Goal: Complete application form

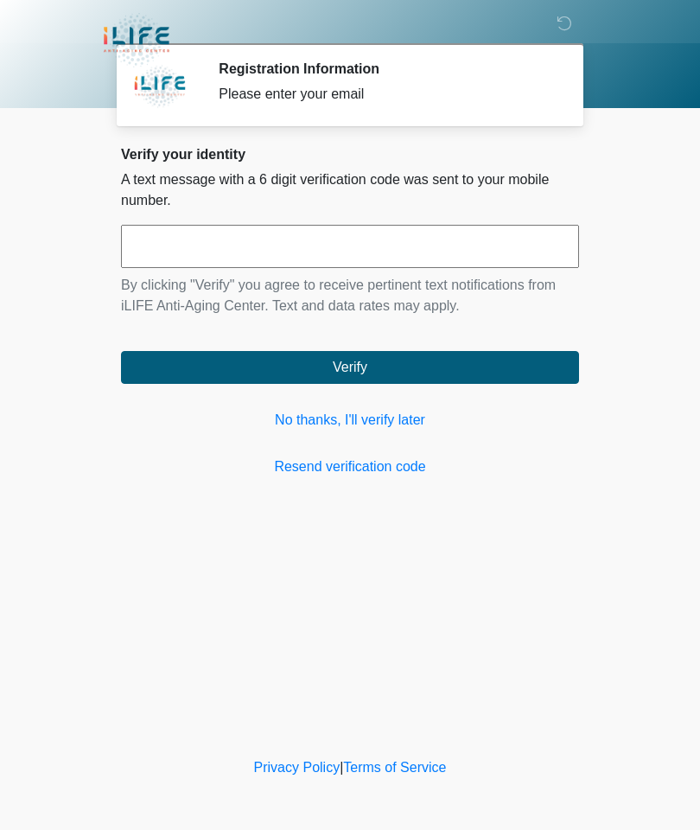
click at [411, 429] on link "No thanks, I'll verify later" at bounding box center [350, 420] width 458 height 21
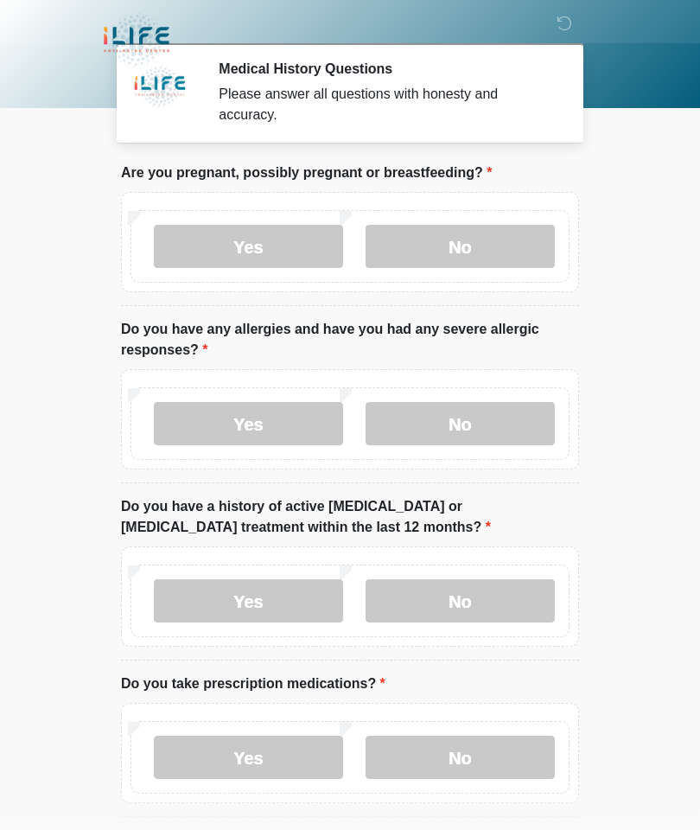
click at [483, 251] on label "No" at bounding box center [460, 246] width 189 height 43
click at [486, 423] on label "No" at bounding box center [460, 423] width 189 height 43
click at [504, 596] on label "No" at bounding box center [460, 600] width 189 height 43
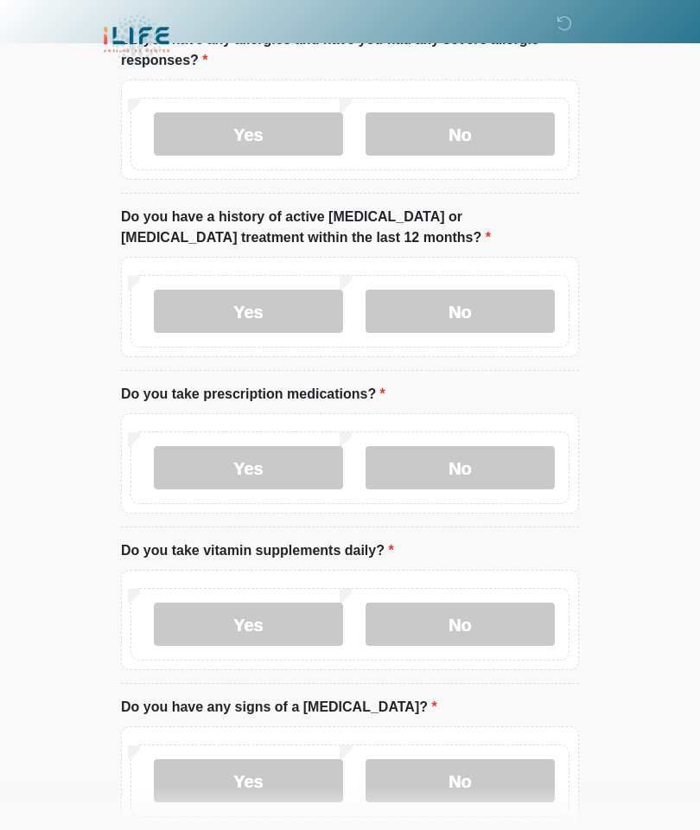
scroll to position [287, 0]
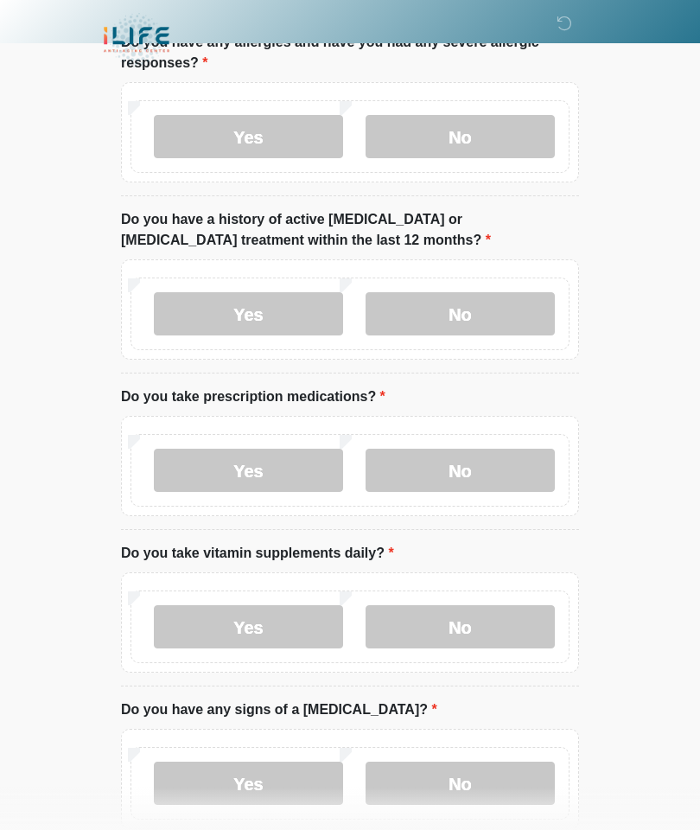
click at [285, 453] on label "Yes" at bounding box center [248, 469] width 189 height 43
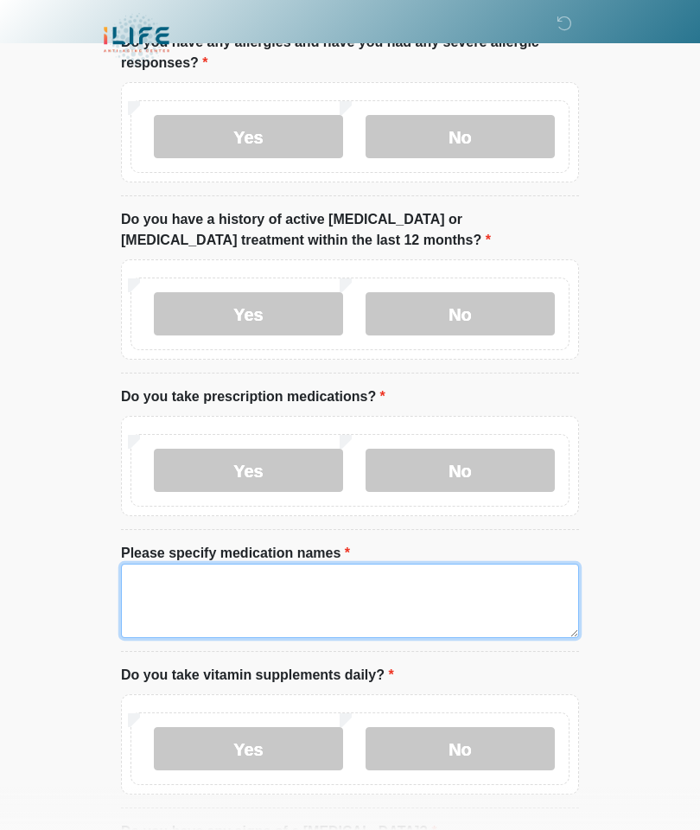
click at [327, 582] on textarea "Please specify medication names" at bounding box center [350, 600] width 458 height 74
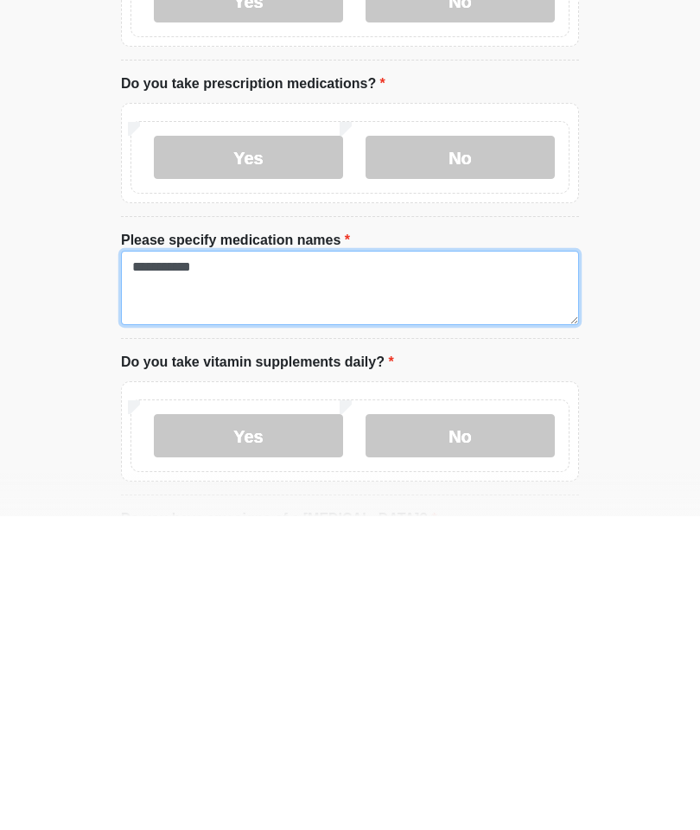
type textarea "**********"
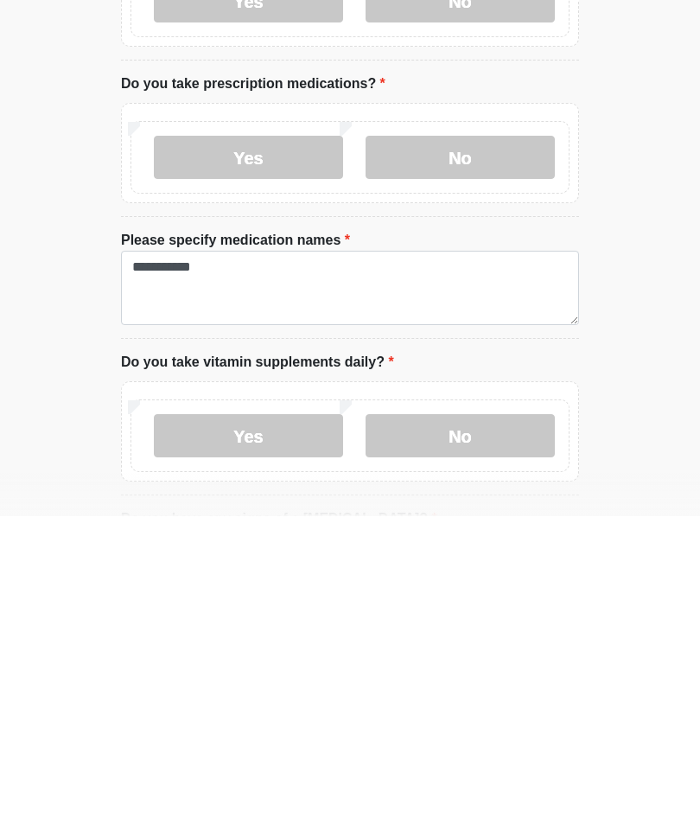
click at [484, 728] on label "No" at bounding box center [460, 749] width 189 height 43
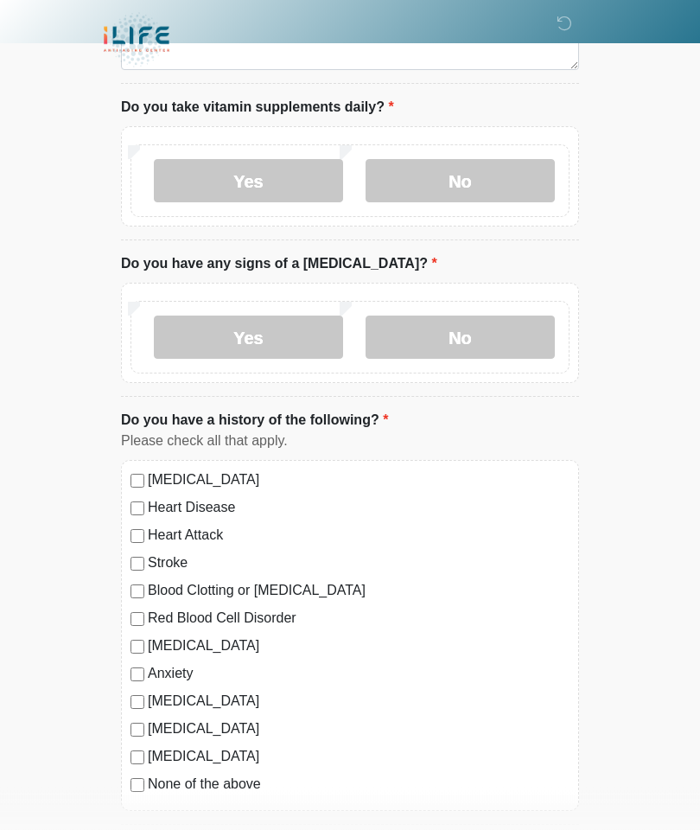
scroll to position [852, 0]
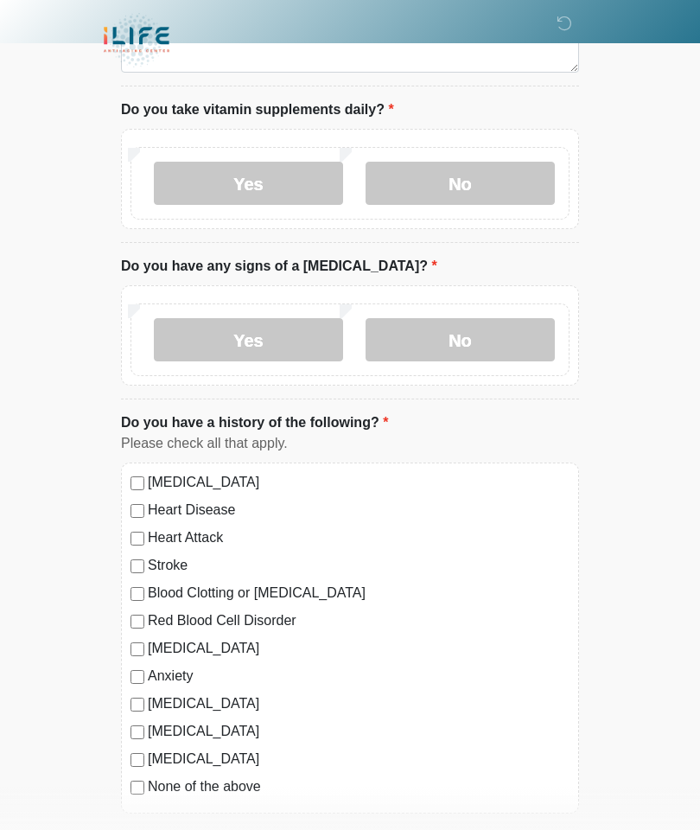
click at [485, 332] on label "No" at bounding box center [460, 339] width 189 height 43
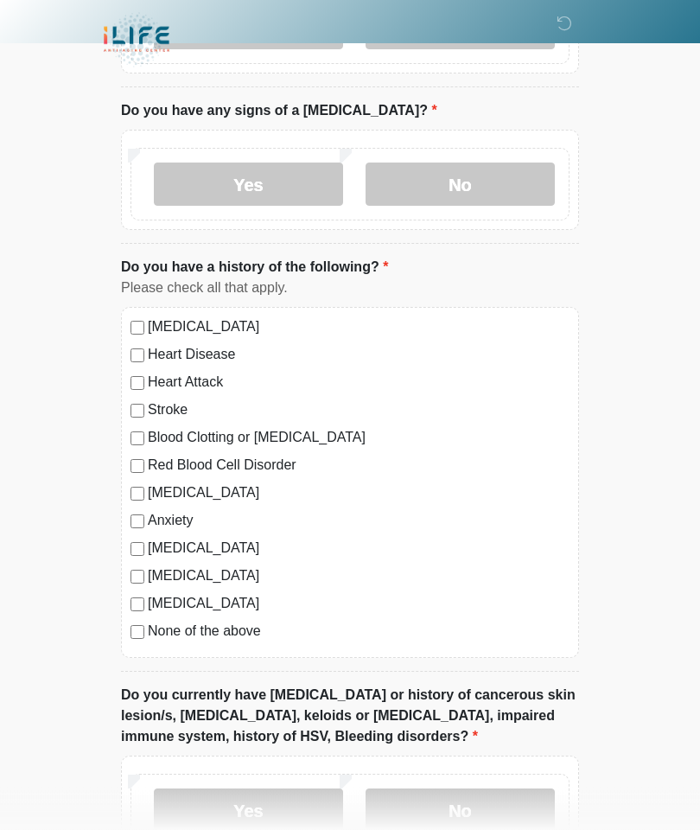
scroll to position [1030, 0]
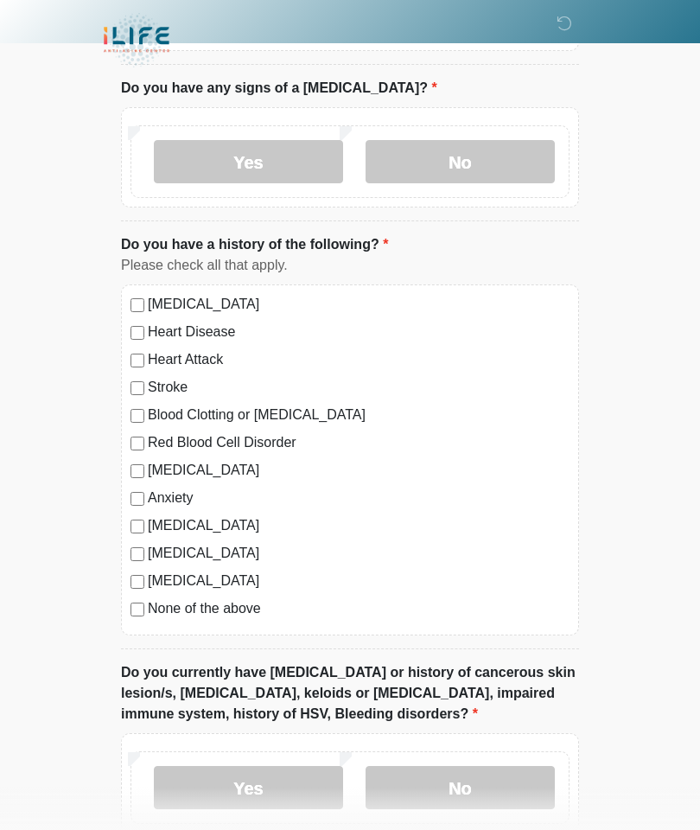
click at [237, 607] on label "None of the above" at bounding box center [359, 608] width 422 height 21
click at [506, 786] on label "No" at bounding box center [460, 787] width 189 height 43
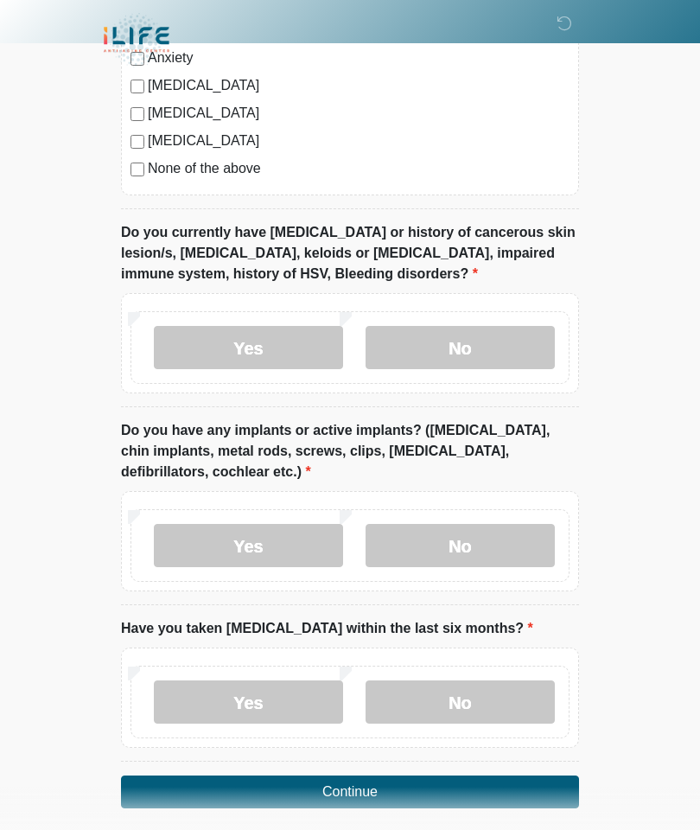
scroll to position [1468, 0]
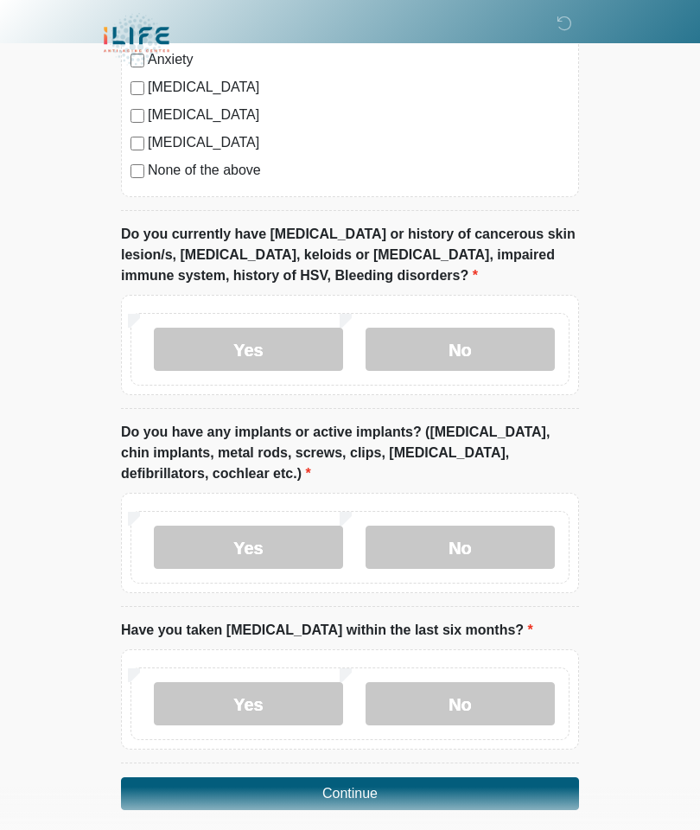
click at [495, 538] on label "No" at bounding box center [460, 546] width 189 height 43
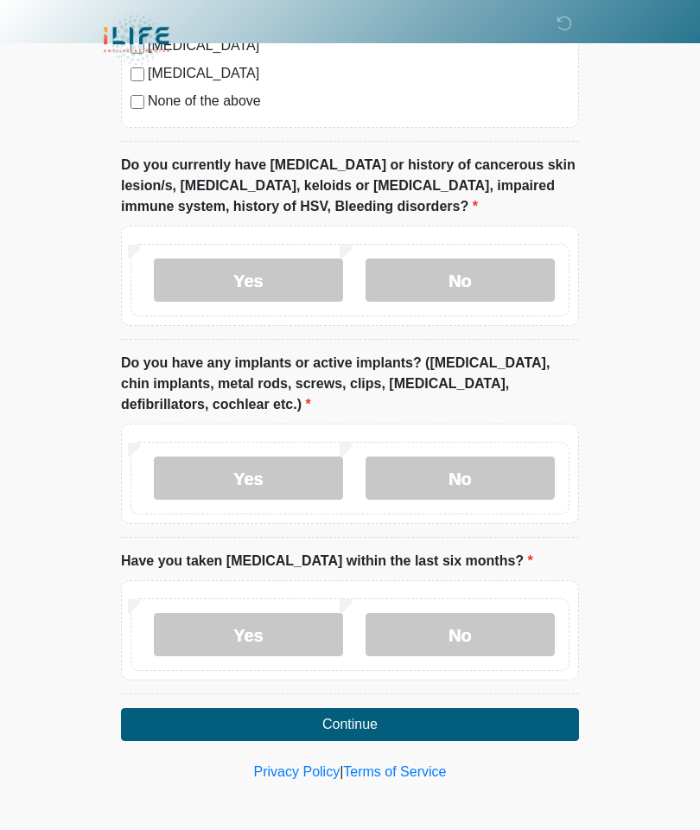
click at [510, 614] on label "No" at bounding box center [460, 634] width 189 height 43
click at [520, 713] on button "Continue" at bounding box center [350, 724] width 458 height 33
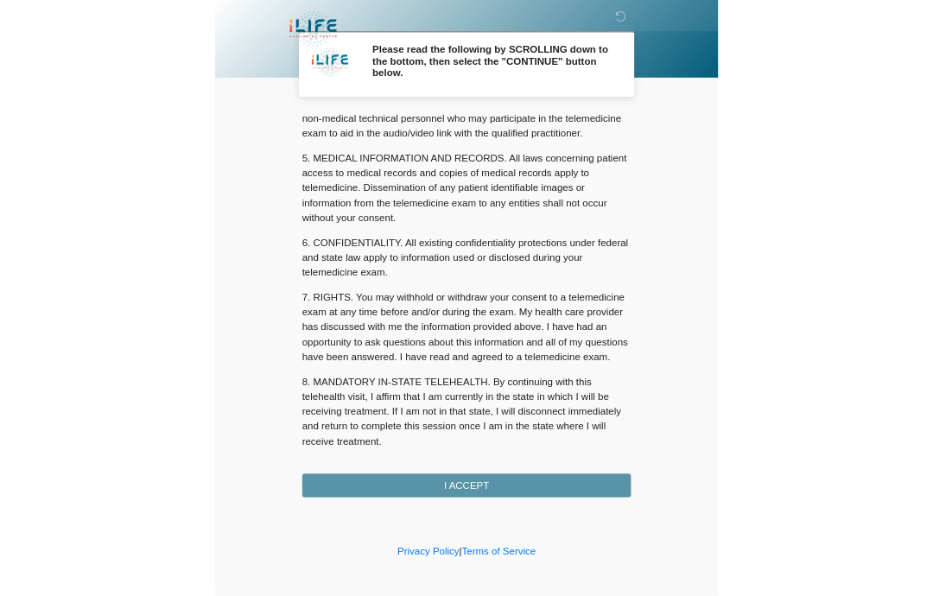
scroll to position [518, 0]
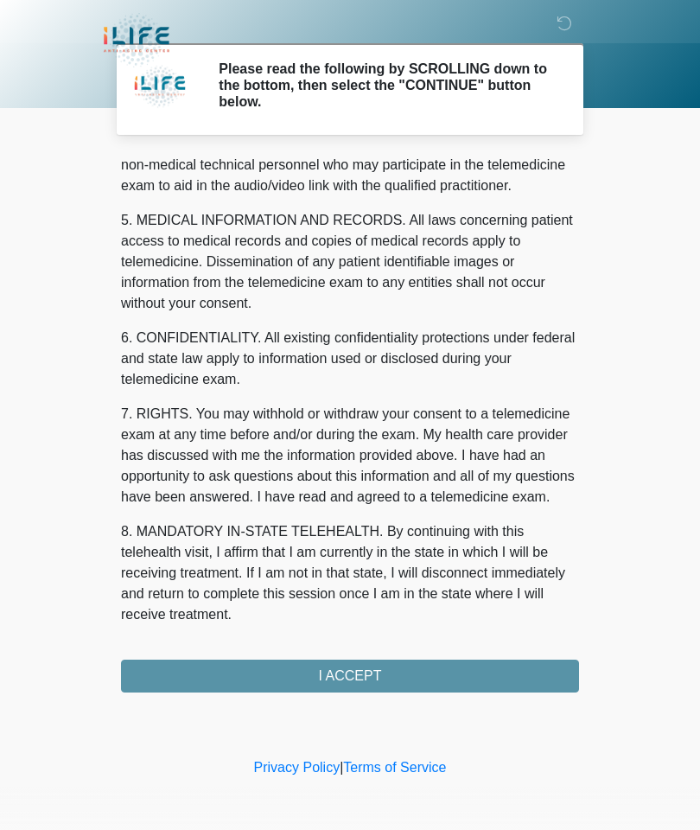
click at [493, 677] on button "I ACCEPT" at bounding box center [350, 675] width 458 height 33
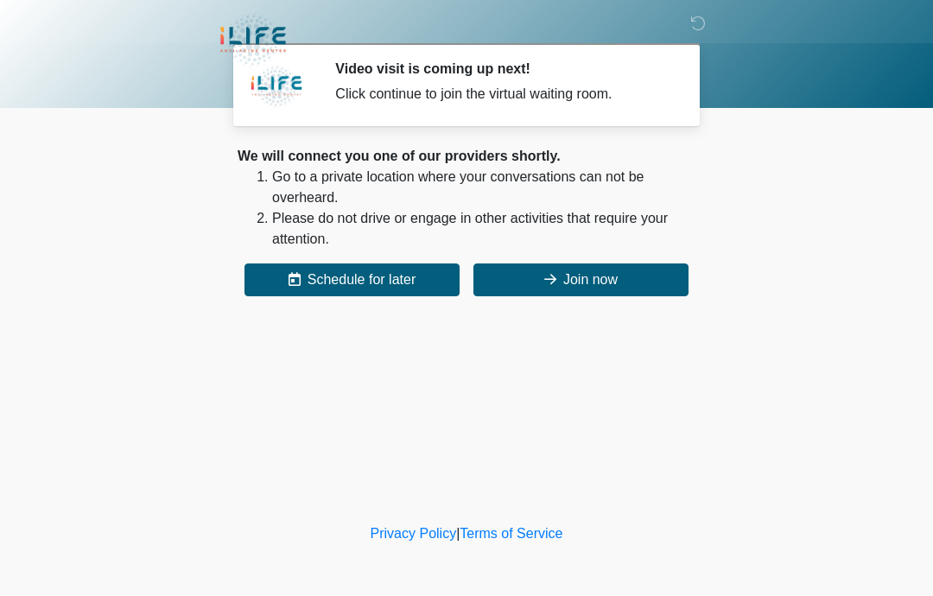
click at [626, 264] on button "Join now" at bounding box center [581, 280] width 215 height 33
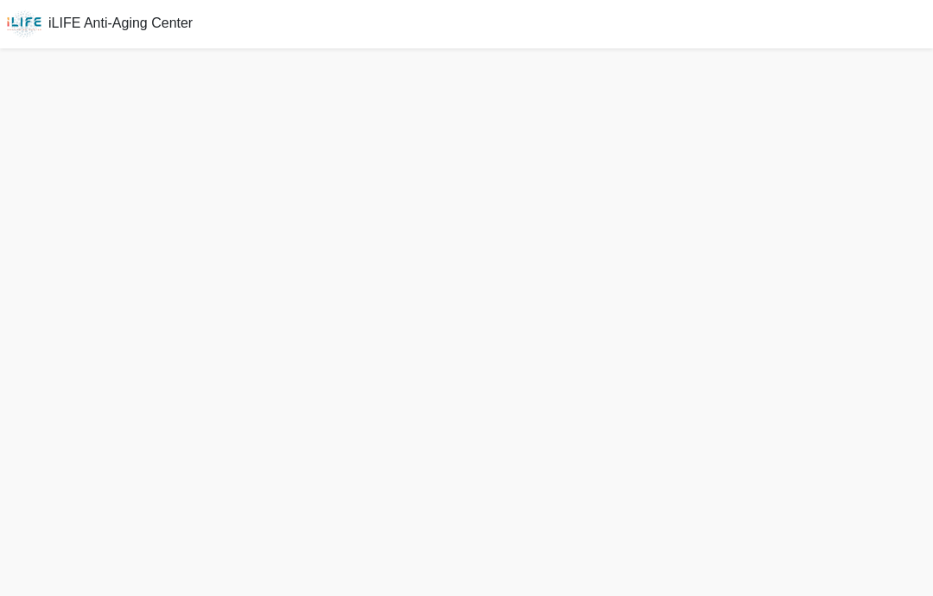
click at [918, 48] on div "iLIFE Anti-Aging Center" at bounding box center [466, 24] width 933 height 48
click at [900, 43] on div "iLIFE Anti-Aging Center" at bounding box center [466, 24] width 933 height 48
click at [899, 42] on div "iLIFE Anti-Aging Center" at bounding box center [466, 24] width 933 height 48
